Goal: Communication & Community: Answer question/provide support

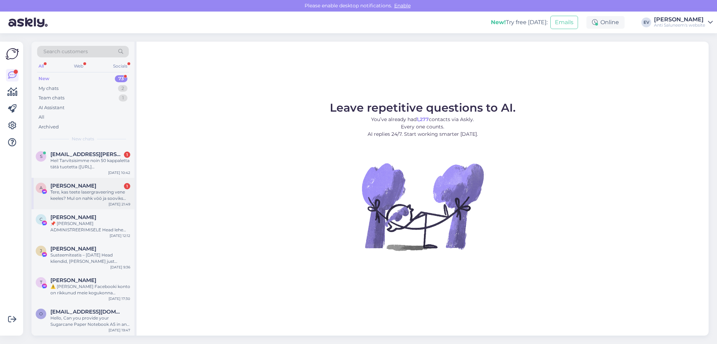
click at [86, 196] on div "Tere, kas teete lasergraveering vene keeles? Mul on nahk vöö ja sooviks graveer…" at bounding box center [90, 195] width 80 height 13
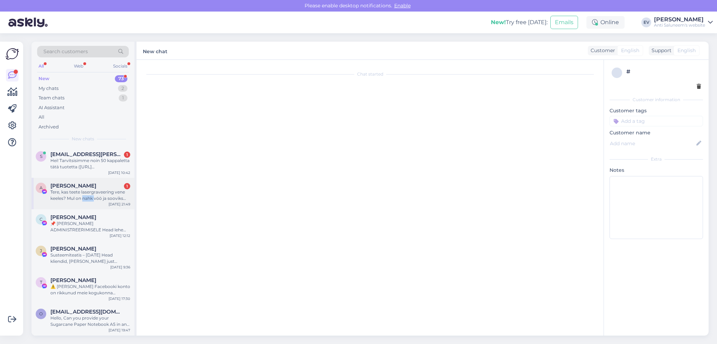
click at [86, 196] on div "Tere, kas teete lasergraveering vene keeles? Mul on nahk vöö ja sooviks graveer…" at bounding box center [90, 195] width 80 height 13
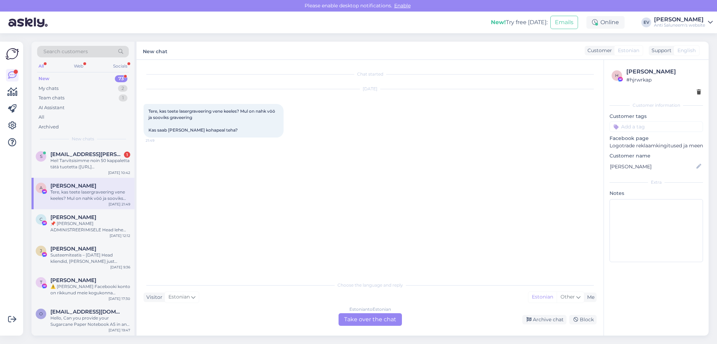
click at [364, 316] on div "Estonian to Estonian Take over the chat" at bounding box center [370, 320] width 63 height 13
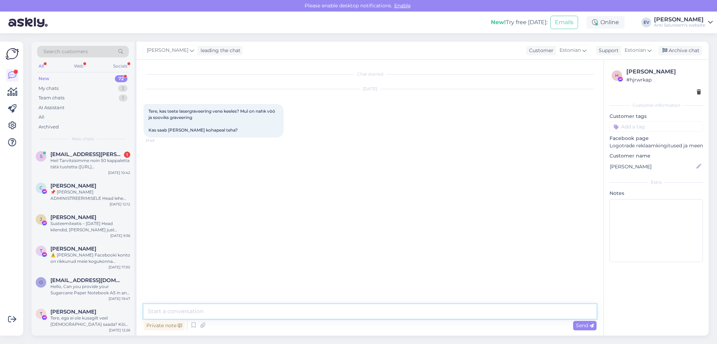
click at [236, 312] on textarea at bounding box center [370, 311] width 453 height 15
click at [158, 311] on textarea "TerE! meie ettevõte graveeringutega ei tegele.. Soovitan pöörduda [DOMAIN_NAME]…" at bounding box center [370, 311] width 453 height 15
click at [169, 308] on textarea "Tere! meie ettevõte graveeringutega ei tegele.. Soovitan pöörduda [DOMAIN_NAME]…" at bounding box center [370, 311] width 453 height 15
type textarea "Tere! Meie ettevõte graveeringutega ei tegele.. Soovitan pöörduda [DOMAIN_NAME]…"
click at [579, 327] on span "Send" at bounding box center [585, 326] width 18 height 6
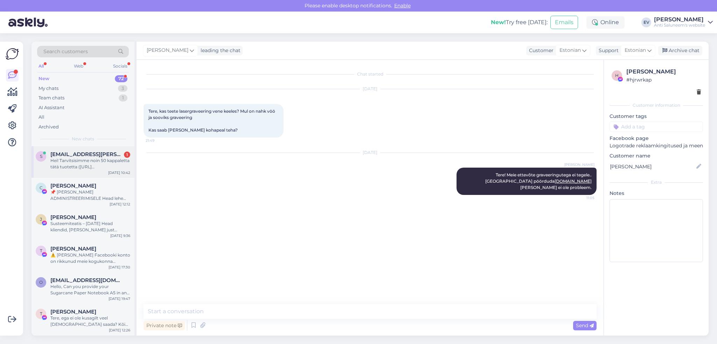
click at [74, 165] on div "Hei! Tarvitsisimme noin 50 kappaletta tätä tuotetta ([URL][DOMAIN_NAME]), millo…" at bounding box center [90, 164] width 80 height 13
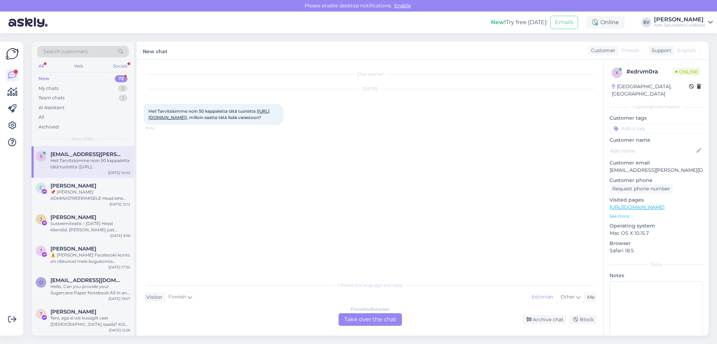
click at [358, 320] on div "Finnish to Estonian Take over the chat" at bounding box center [370, 320] width 63 height 13
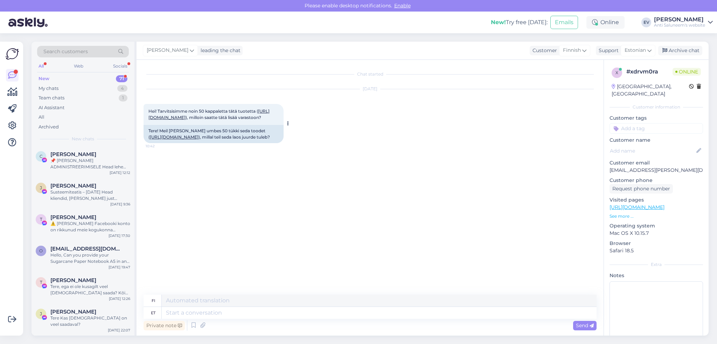
click at [192, 140] on link "[URL][DOMAIN_NAME]" at bounding box center [174, 137] width 49 height 5
click at [185, 314] on textarea at bounding box center [379, 313] width 435 height 12
type textarea "Tere"
type textarea "Hei"
type textarea "Tere!"
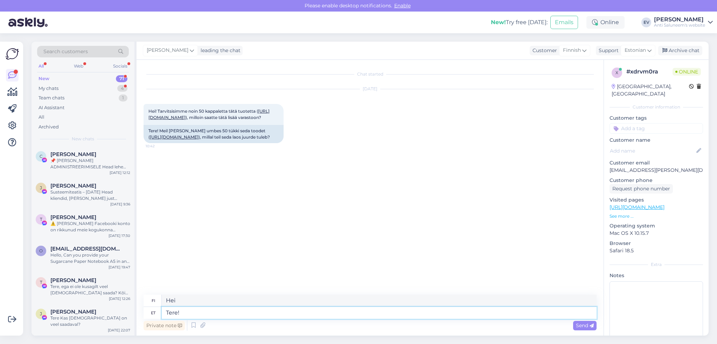
type textarea "Hei!"
type textarea "Tere! Hetkel e"
type textarea "Hei! Tällä hetkellä"
type textarea "Tere! Hetkel ei"
type textarea "Hei! Ei tällä hetkellä"
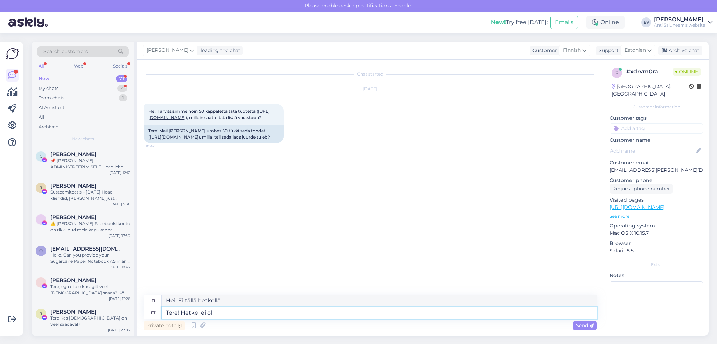
type textarea "Tere! Hetkel ei ole"
type textarea "Hei! Ei saatavilla tällä hetkellä"
type textarea "Tere! Hetkel ei ole infot uu"
type textarea "Hei! Tällä hetkellä ei ole tietoa."
type textarea "Tere! Hetkel ei ole infot uue ta"
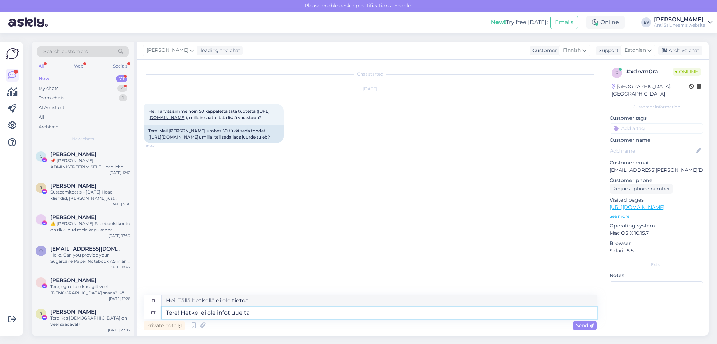
type textarea "Hei! Tällä hetkellä ei ole tietoa uudesta"
type textarea "Tere! Hetkel ei ole infot uue tarnekohta. O"
type textarea "Hei! Tällä hetkellä ei ole tietoa uudesta toimituspaikasta."
type textarea "Tere! Hetkel ei ole infot uue tarnekohta. On v"
type textarea "Hei! Uudesta toimituspaikasta ei ole tällä hetkellä tietoa. On olemassa"
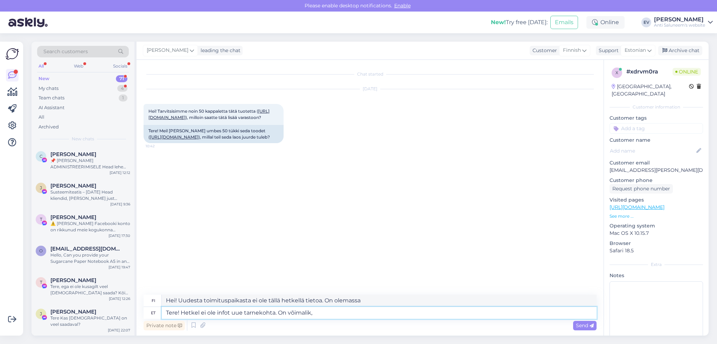
type textarea "Tere! Hetkel ei ole infot uue tarnekohta. On võimalik, e"
type textarea "Hei! Uudesta toimituspaikasta ei ole tällä hetkellä tietoa. On mahdollista,"
type textarea "Tere! Hetkel ei ole infot uue tarnekohta. On võimalik, et se"
type textarea "Hei! Uudesta toimituspaikasta ei ole tällä hetkellä tietoa. On mahdollista, [PE…"
type textarea "Tere! Hetkel ei ole infot uue tarnekohta. On võimalik, et [PERSON_NAME]"
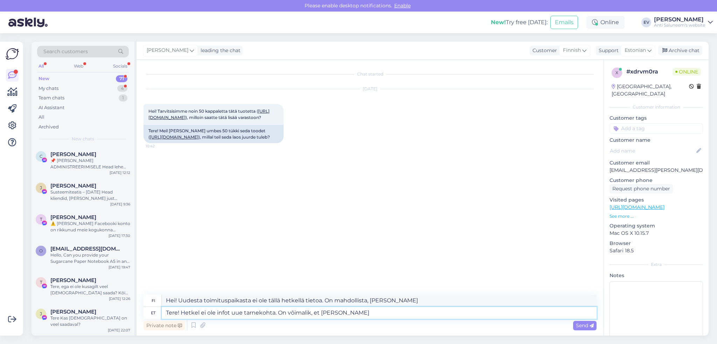
type textarea "Hei! Uudesta toimituspaikasta ei ole tällä hetkellä tietoa. On mahdollista, [PE…"
type textarea "Tere! Hetkel ei ole infot uue tarnekohta. On võimalik, et [PERSON_NAME]"
type textarea "Hei! Uudesta toimituspaikasta ei ole tällä hetkellä tietoa. On mahdollista, [PE…"
type textarea "Tere! Hetkel ei ole infot uue tarnekohta. On võimalik, et [PERSON_NAME] tulegi j"
type textarea "Hei! Uudesta toimituspaikasta ei ole tällä hetkellä tietoa. On mahdollista, [PE…"
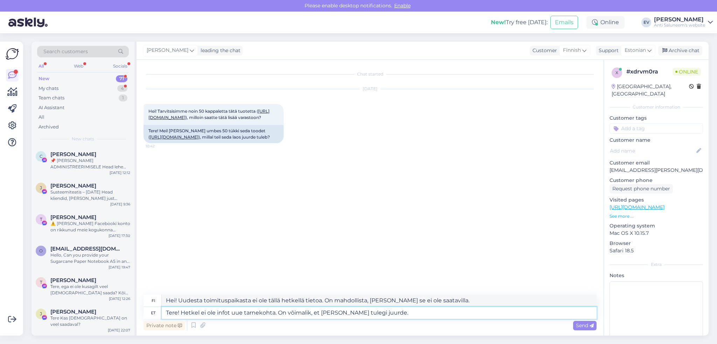
type textarea "Tere! Hetkel ei ole infot uue tarnekohta. On võimalik, et [PERSON_NAME] tulegi …"
type textarea "Hei! Tällä hetkellä ei ole tietoa uudesta toimituspaikasta. On mahdollista, [PE…"
type textarea "Tere! Hetkel ei ole infot uue tarnekohta. On võimalik, et [PERSON_NAME] tulegi …"
type textarea "Hei! Uudesta toimituspaikasta ei ole tällä hetkellä tietoa. On mahdollista, ett…"
type textarea "Tere! Hetkel ei ole infot uue tarnekohta. On võimalik, et [PERSON_NAME] tulegi …"
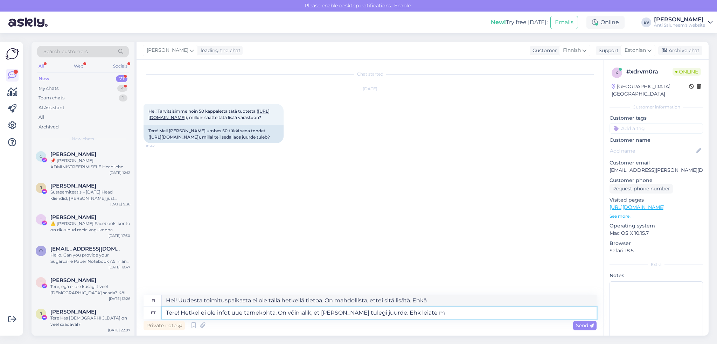
type textarea "Hei! Tällä hetkellä ei ole tietoa uudesta toimituspaikasta. On mahdollista, [PE…"
type textarea "Tere! Hetkel ei ole infot uue tarnekohta. On võimalik, et [PERSON_NAME] tulegi …"
type textarea "Hei! Tällä hetkellä ei ole tietoa uudesta toimituspaikasta. On mahdollista, ett…"
type textarea "Tere! Hetkel ei ole infot uue tarnekohta. On võimalik, et [PERSON_NAME] tulegi …"
type textarea "Hei! Tällä hetkellä ei ole tietoa uudesta toimituspaikasta. On mahdollista, [PE…"
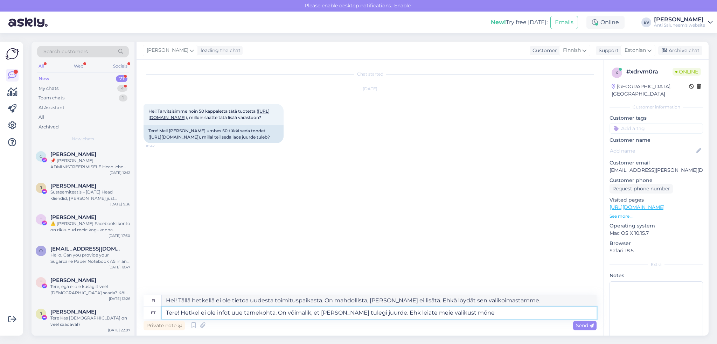
type textarea "Tere! Hetkel ei ole infot uue tarnekohta. On võimalik, et [PERSON_NAME] tulegi …"
type textarea "Hei! Tällä hetkellä ei ole tietoa uudesta toimituspaikasta. On mahdollista, ett…"
type textarea "Tere! Hetkel ei ole infot uue tarnekohta. On võimalik, et [PERSON_NAME] tulegi …"
type textarea "Hei! Tällä hetkellä ei ole tietoa uudesta toimituspaikasta. On mahdollista, [PE…"
type textarea "Tere! Hetkel ei ole infot uue tarnekohta. On võimalik, et [PERSON_NAME] tulegi …"
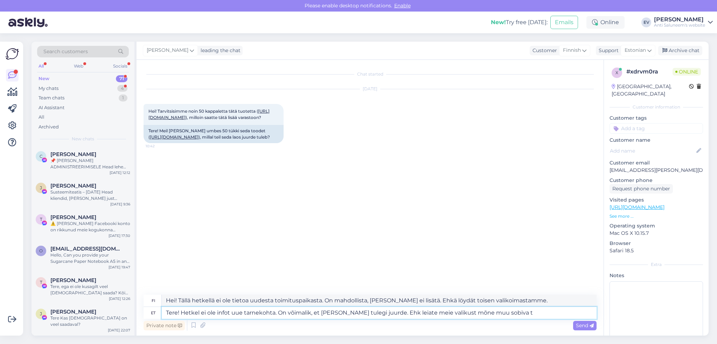
type textarea "Hei! Tällä hetkellä ei ole tietoa uudesta toimituspaikasta. On mahdollista, [PE…"
type textarea "Tere! Hetkel ei ole infot uue tarnekohta. On võimalik, et [PERSON_NAME] tulegi …"
type textarea "Hei! Tällä hetkellä ei ole tietoa uudesta toimituspaikasta. On mahdollista, [PE…"
type textarea "Tere! Hetkel ei ole infot uue tarnekohta. On võimalik, et [PERSON_NAME] tulegi …"
click at [578, 324] on span "Send" at bounding box center [585, 326] width 18 height 6
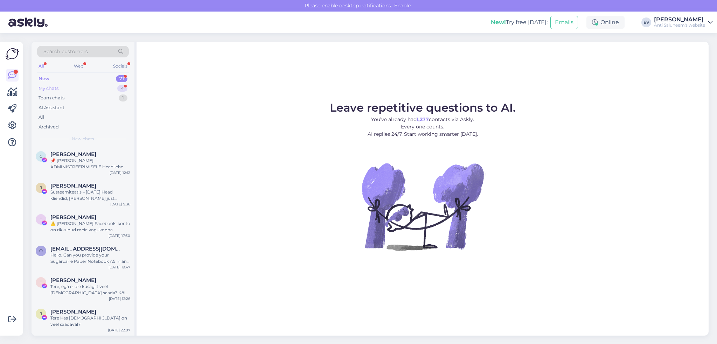
click at [69, 90] on div "My chats 4" at bounding box center [83, 89] width 92 height 10
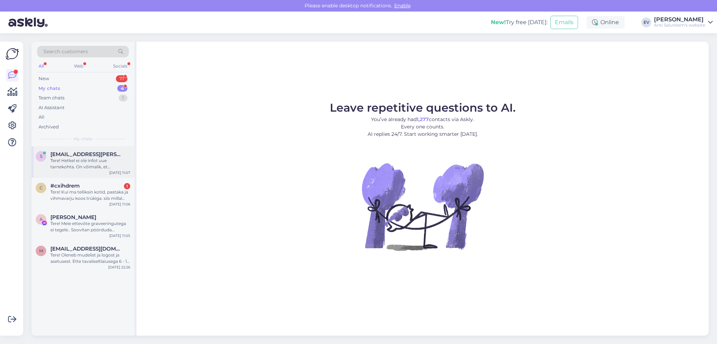
click at [106, 162] on div "Tere! Hetkel ei ole infot uue tarnekohta. On võimalik, et [PERSON_NAME] tulegi …" at bounding box center [90, 164] width 80 height 13
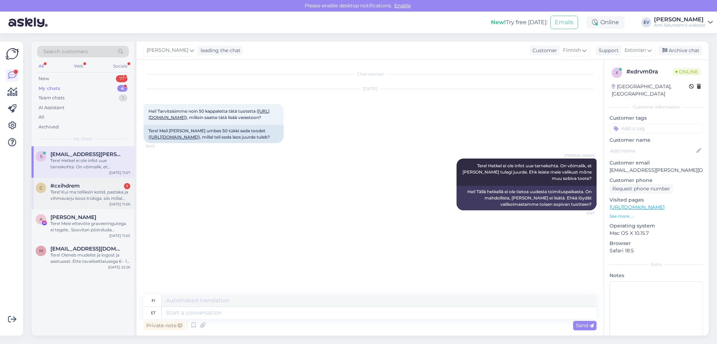
click at [80, 192] on div "Tere! Kui ma telliksin kotid, pastaka ja vihmavarju koos trükiga. siis millal k…" at bounding box center [90, 195] width 80 height 13
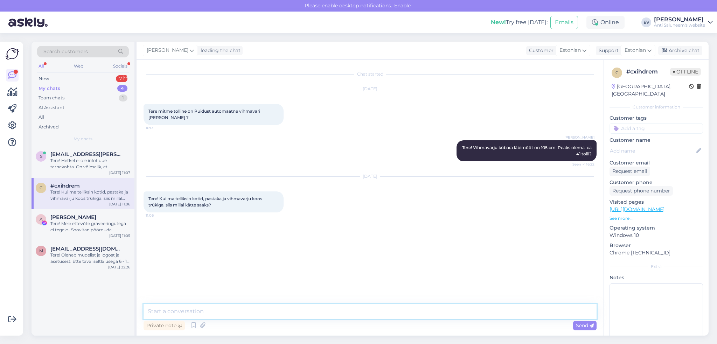
click at [203, 310] on textarea at bounding box center [370, 311] width 453 height 15
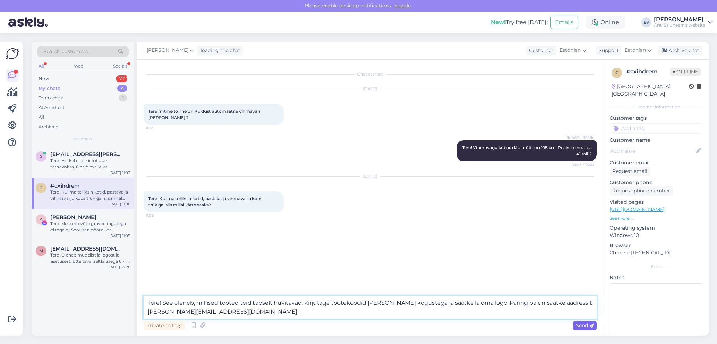
type textarea "Tere! See oleneb, millised tooted teid täpselt huvitavad. Kirjutage tootekoodid…"
click at [578, 327] on span "Send" at bounding box center [585, 326] width 18 height 6
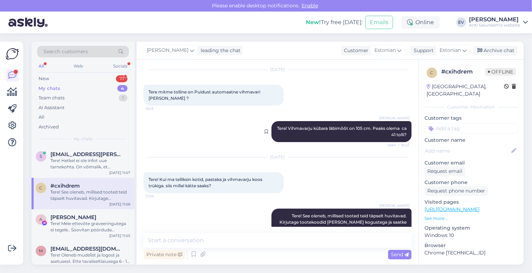
scroll to position [36, 0]
